Goal: Task Accomplishment & Management: Use online tool/utility

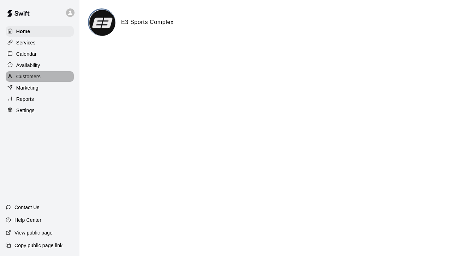
click at [34, 79] on p "Customers" at bounding box center [28, 76] width 24 height 7
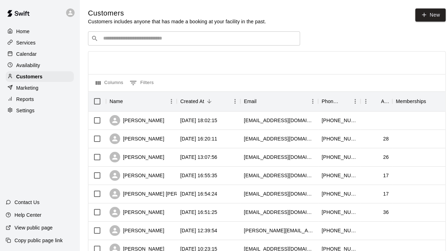
click at [28, 42] on p "Services" at bounding box center [25, 42] width 19 height 7
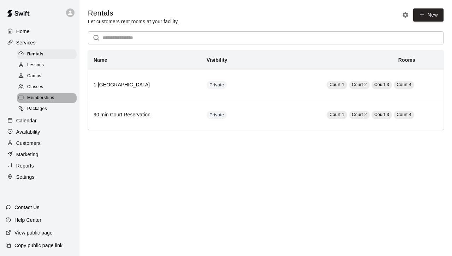
click at [39, 102] on span "Memberships" at bounding box center [40, 98] width 27 height 7
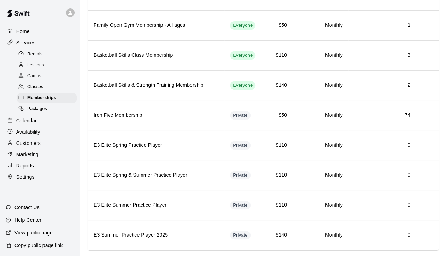
scroll to position [128, 0]
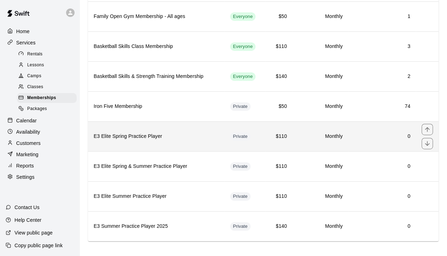
click at [133, 133] on h6 "E3 Elite Spring Practice Player" at bounding box center [156, 137] width 125 height 8
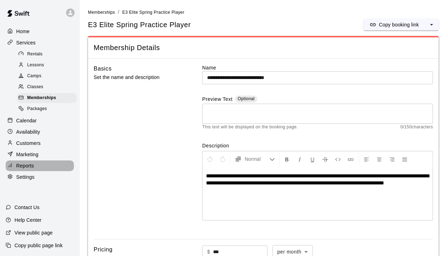
click at [28, 158] on p "Reports" at bounding box center [25, 165] width 18 height 7
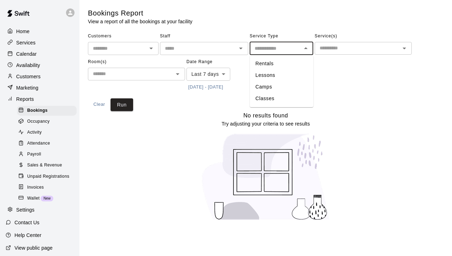
click at [242, 49] on input "text" at bounding box center [276, 48] width 48 height 9
click at [242, 53] on div "​" at bounding box center [363, 48] width 97 height 13
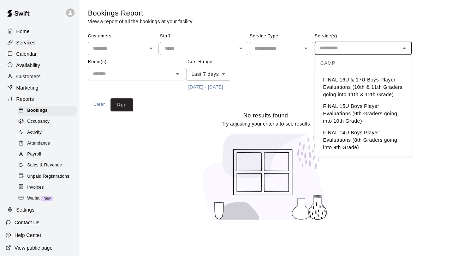
scroll to position [269, 0]
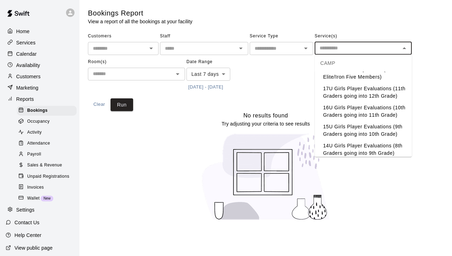
click at [242, 118] on li "16U Girls Player Evaluations (10th Graders going into 11th Grade)" at bounding box center [363, 111] width 97 height 19
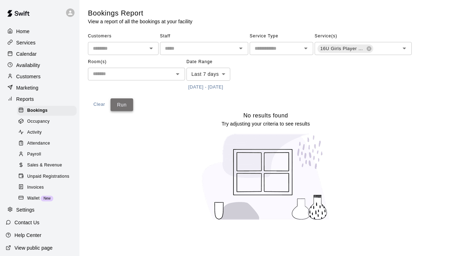
click at [124, 106] on button "Run" at bounding box center [121, 104] width 23 height 13
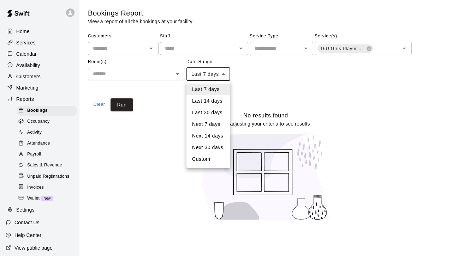
click at [212, 70] on body "Home Services Calendar Availability Customers Marketing Reports Bookings Occupa…" at bounding box center [226, 114] width 452 height 229
